Goal: Transaction & Acquisition: Purchase product/service

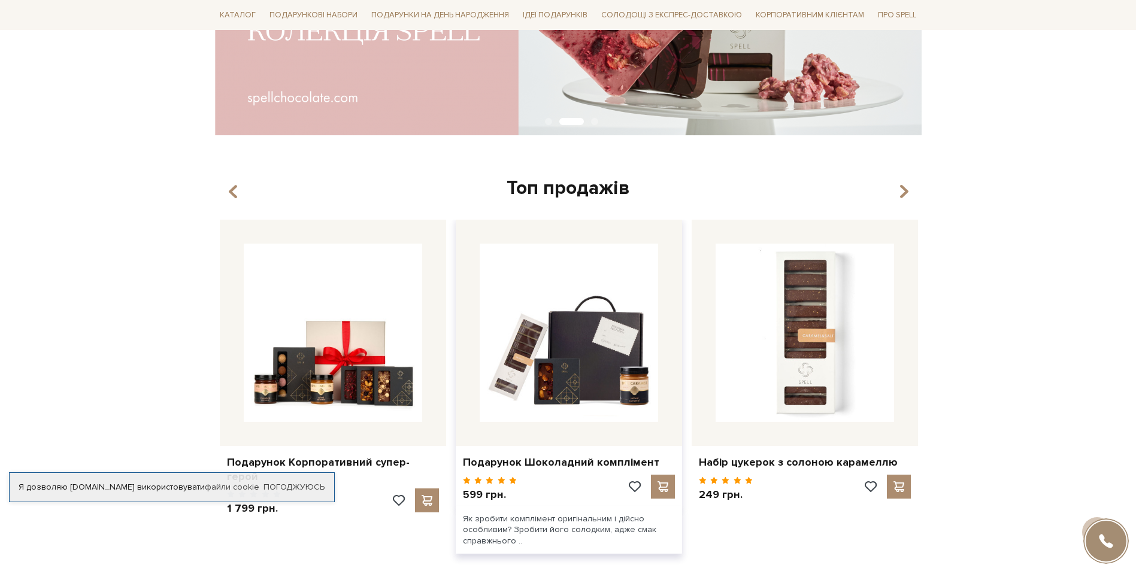
scroll to position [299, 0]
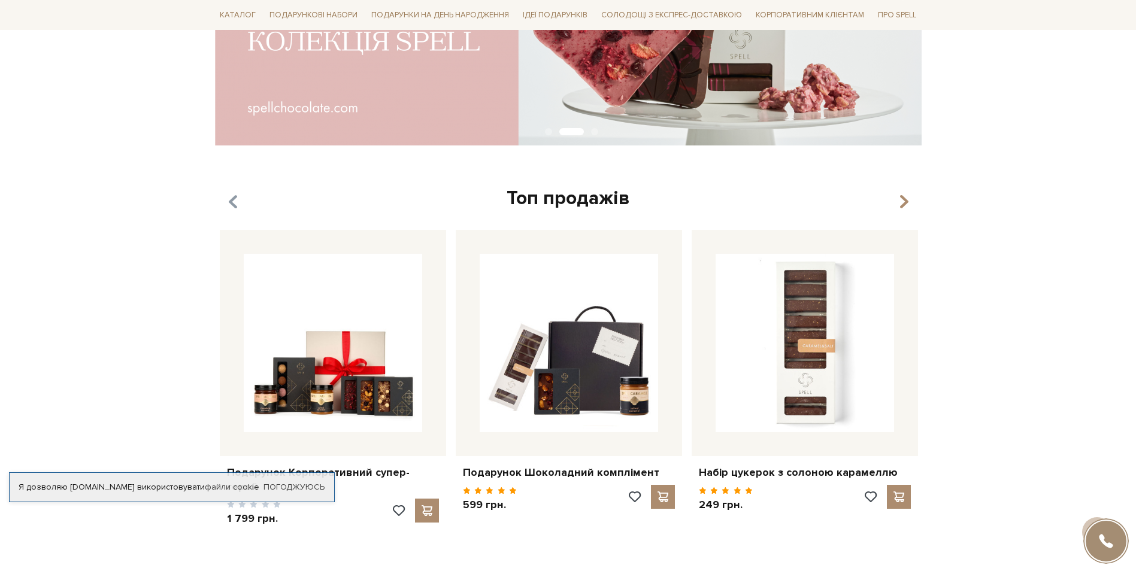
click at [234, 201] on icon "button" at bounding box center [233, 202] width 10 height 20
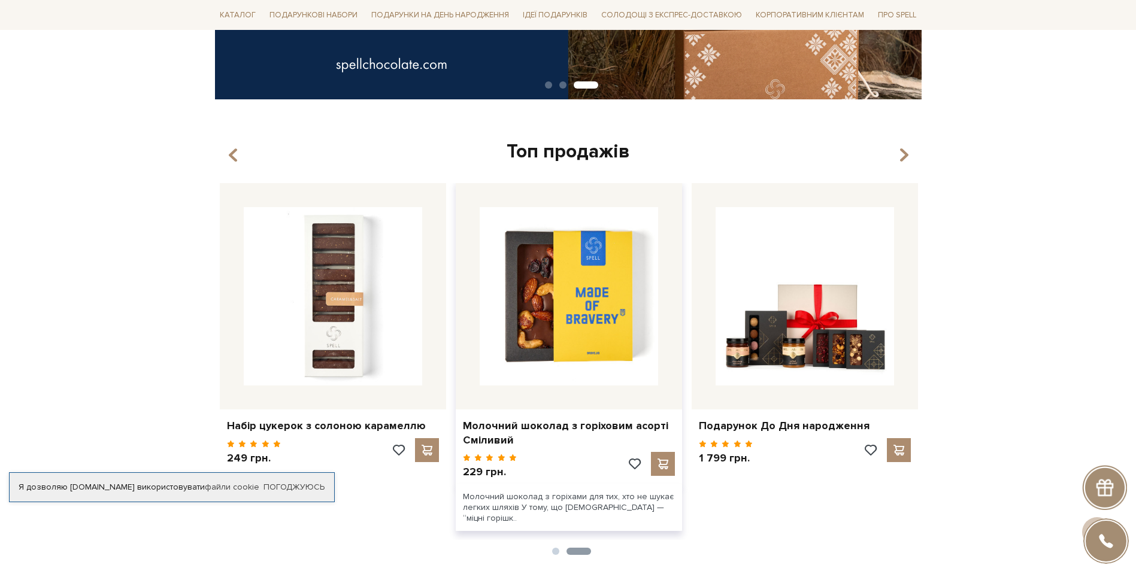
scroll to position [419, 0]
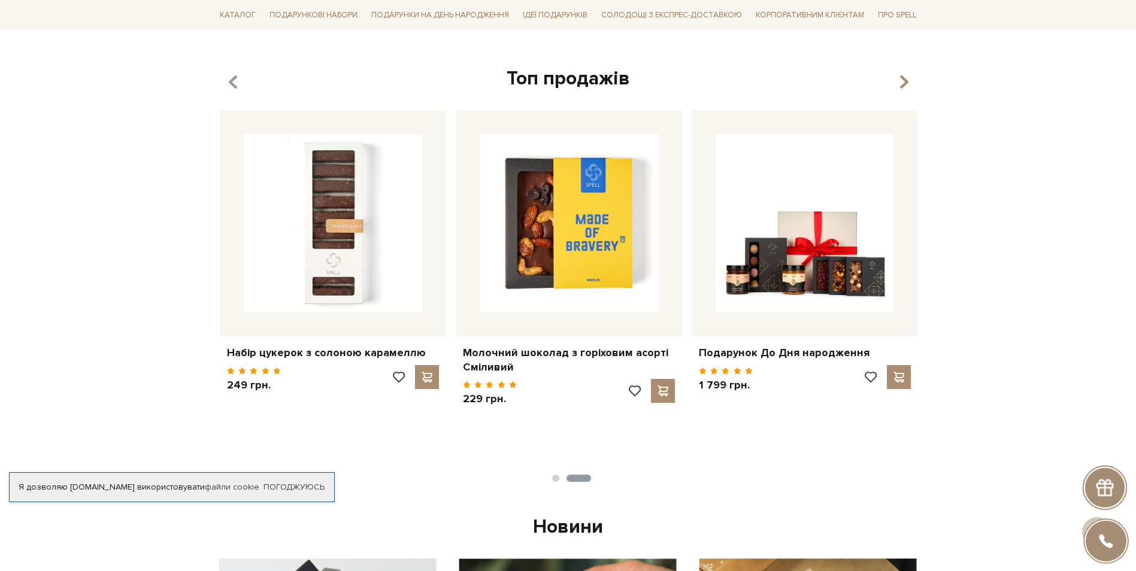
click at [234, 81] on icon "button" at bounding box center [233, 82] width 10 height 20
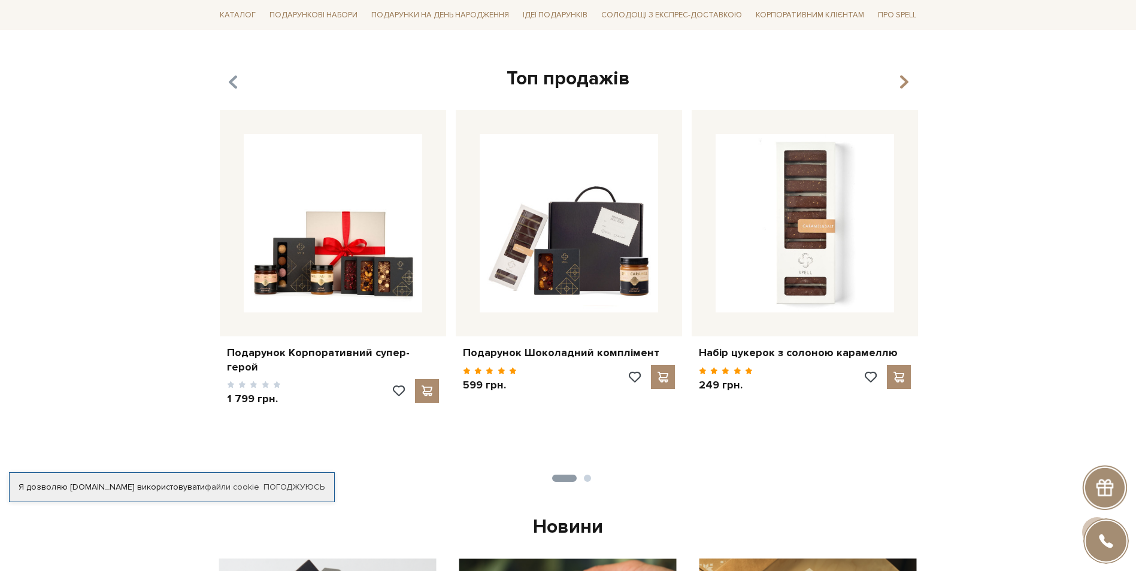
click at [233, 81] on icon "button" at bounding box center [233, 82] width 10 height 20
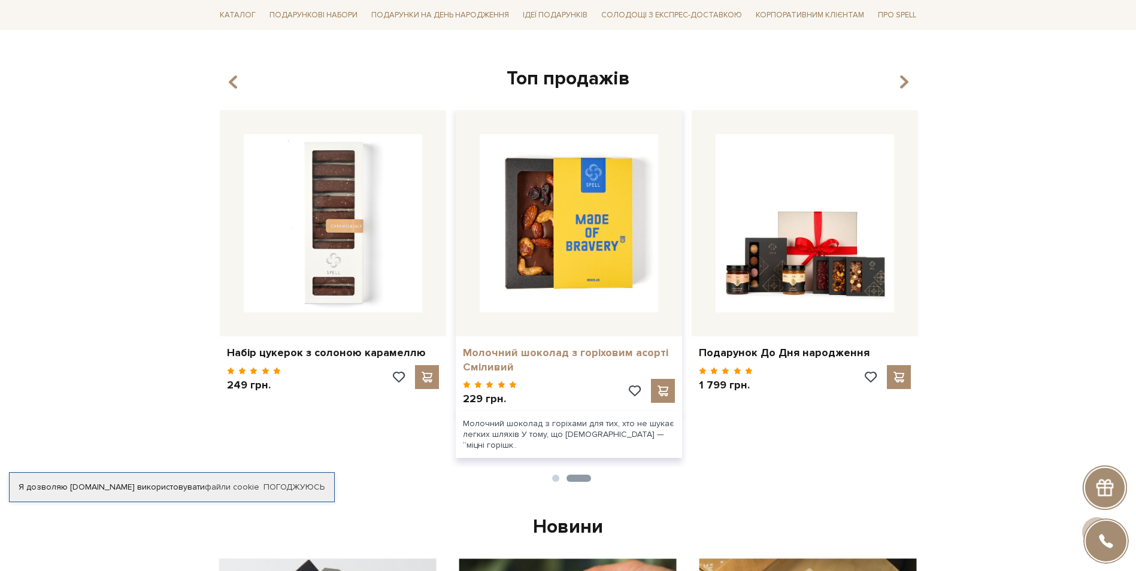
click at [489, 352] on link "Молочний шоколад з горіховим асорті Сміливий" at bounding box center [569, 360] width 212 height 28
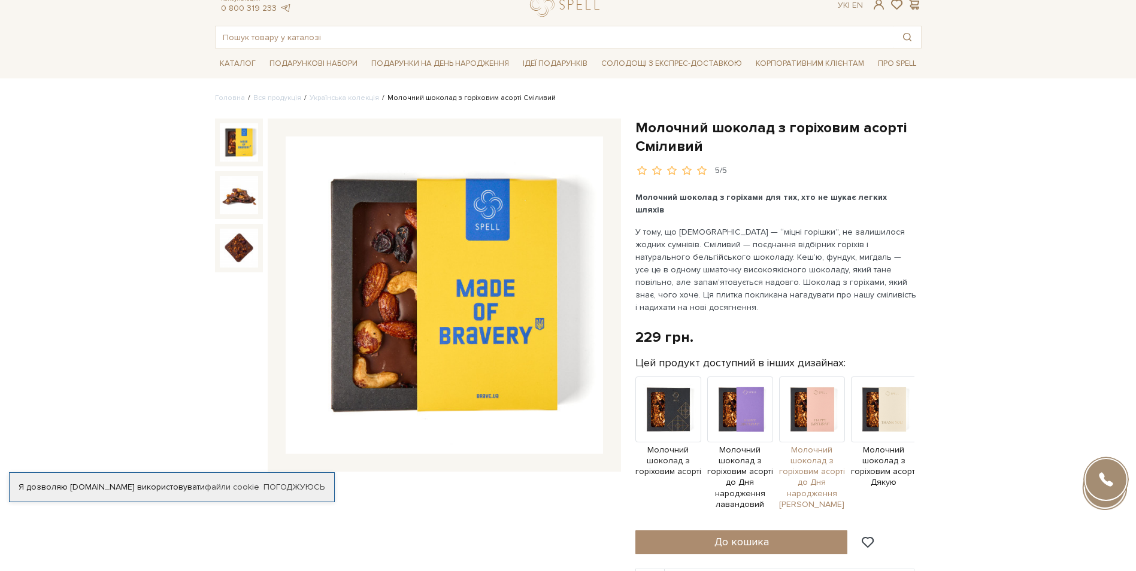
scroll to position [60, 0]
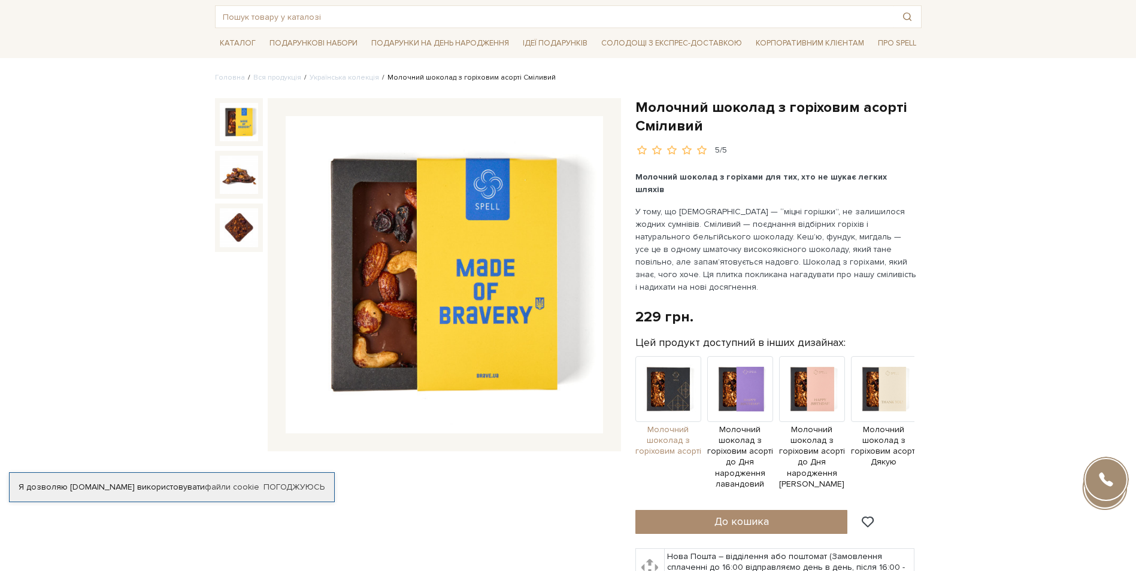
click at [668, 388] on img at bounding box center [668, 389] width 66 height 66
